Goal: Go to known website: Access a specific website the user already knows

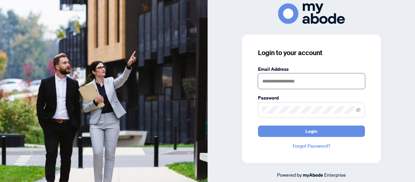
click at [356, 83] on input "text" at bounding box center [311, 81] width 107 height 15
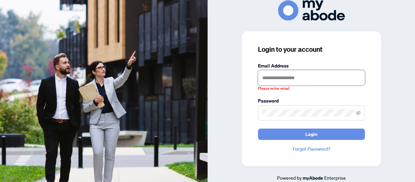
type input "**********"
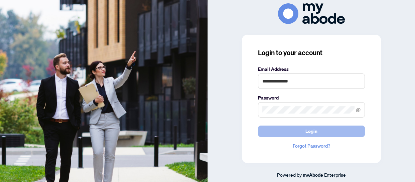
drag, startPoint x: 311, startPoint y: 126, endPoint x: 329, endPoint y: 122, distance: 18.8
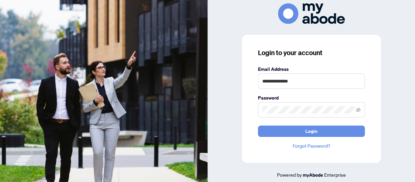
click at [311, 126] on span "Login" at bounding box center [311, 131] width 12 height 11
